Goal: Transaction & Acquisition: Purchase product/service

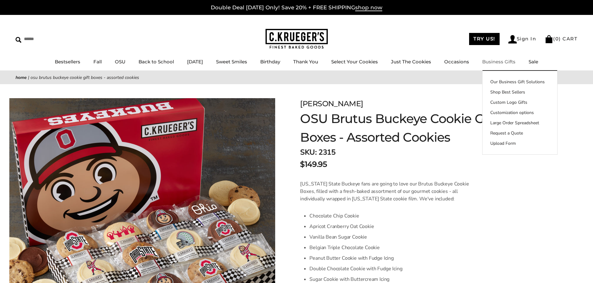
click at [504, 63] on link "Business Gifts" at bounding box center [498, 62] width 33 height 6
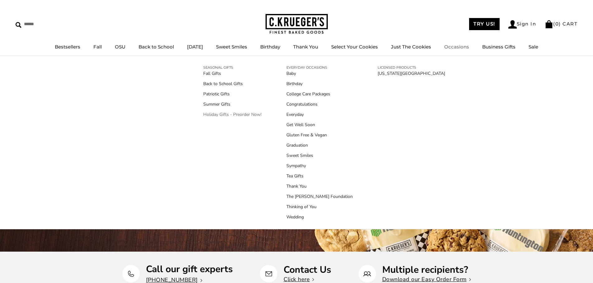
click at [222, 115] on link "Holiday Gifts - Preorder Now!" at bounding box center [232, 114] width 58 height 7
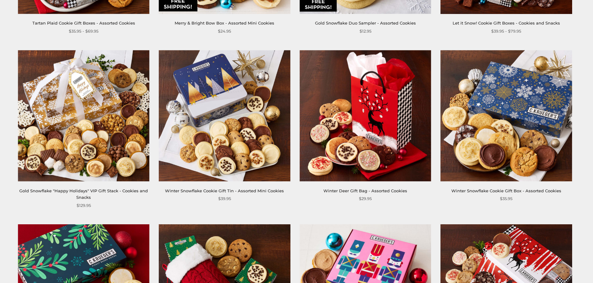
scroll to position [684, 0]
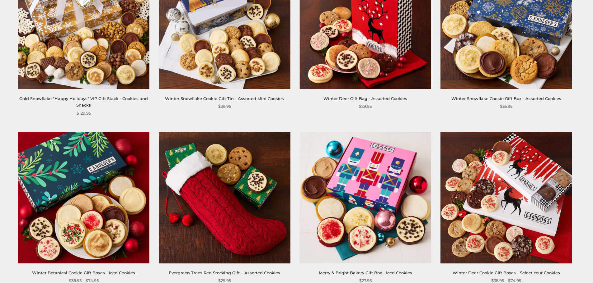
click at [83, 101] on link "Gold Snowflake "Happy Holidays" VIP Gift Stack - Cookies and Snacks" at bounding box center [83, 102] width 128 height 12
